Goal: Find contact information: Find contact information

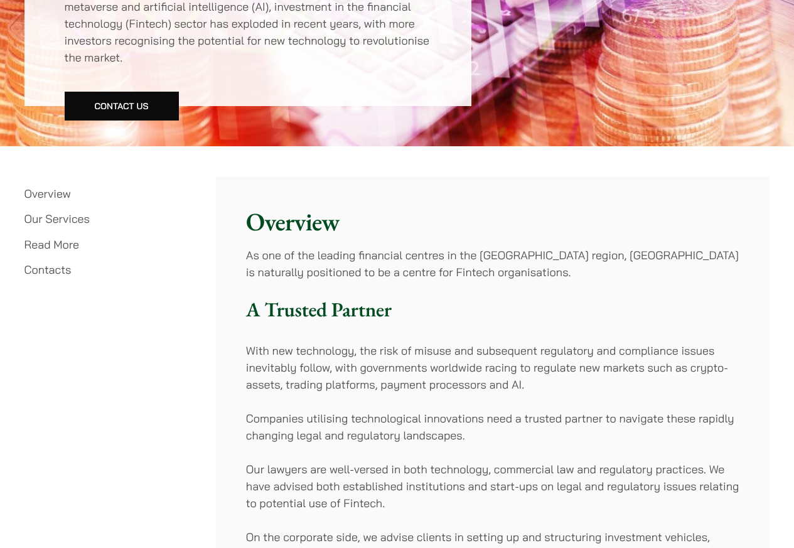
scroll to position [301, 0]
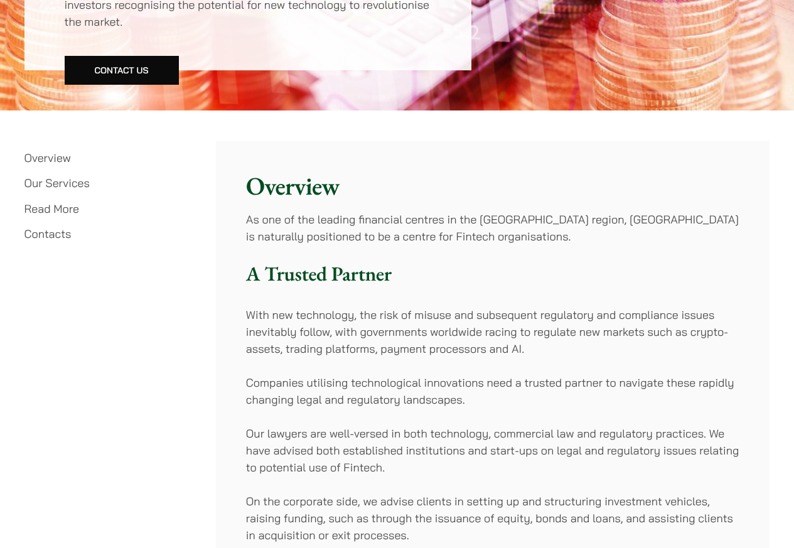
click at [38, 239] on link "Contacts" at bounding box center [47, 234] width 47 height 14
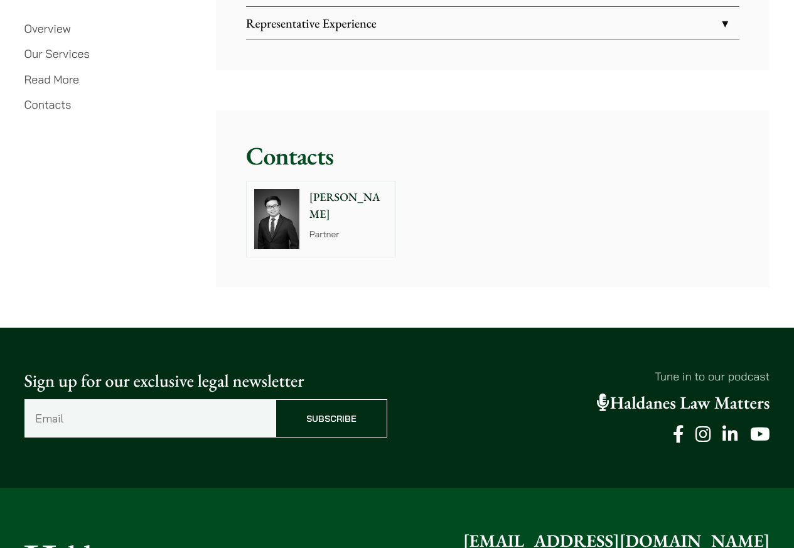
scroll to position [2110, 0]
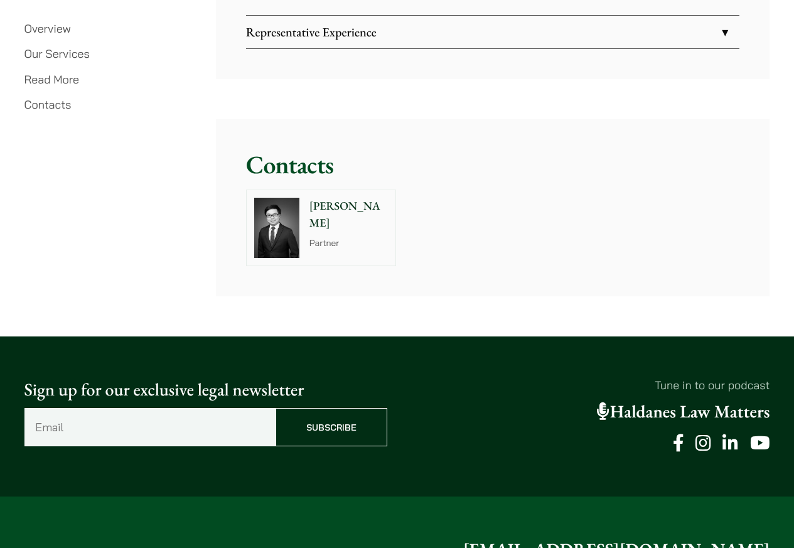
click at [306, 185] on div "[PERSON_NAME] Partner" at bounding box center [492, 228] width 515 height 98
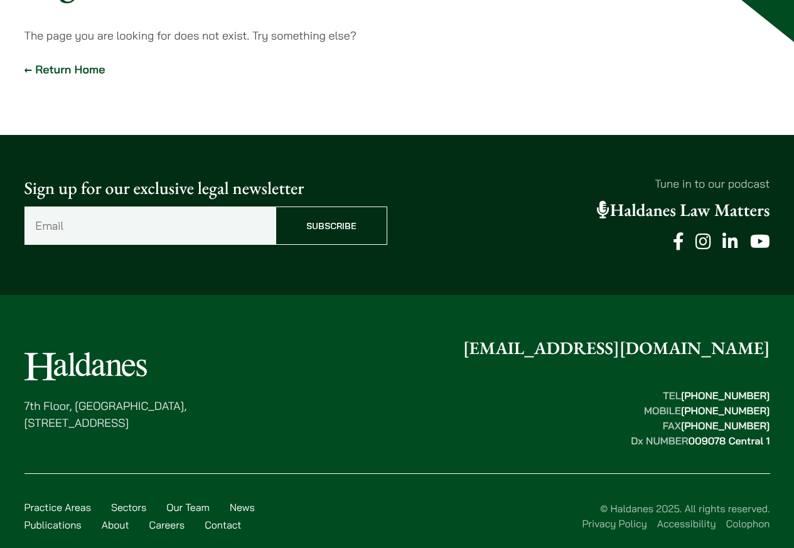
scroll to position [204, 0]
